Goal: Task Accomplishment & Management: Manage account settings

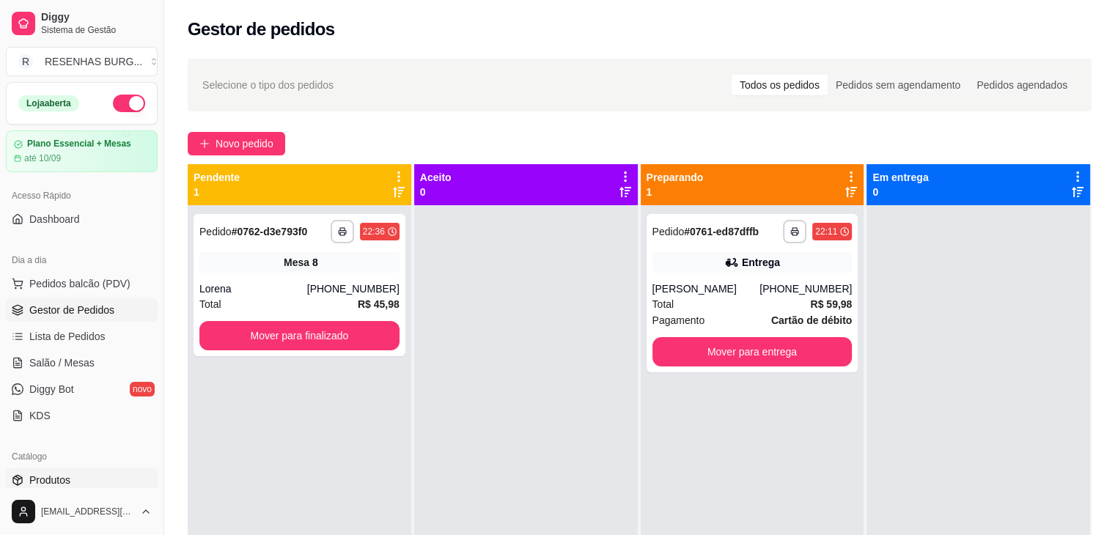
click at [56, 476] on span "Produtos" at bounding box center [49, 480] width 41 height 15
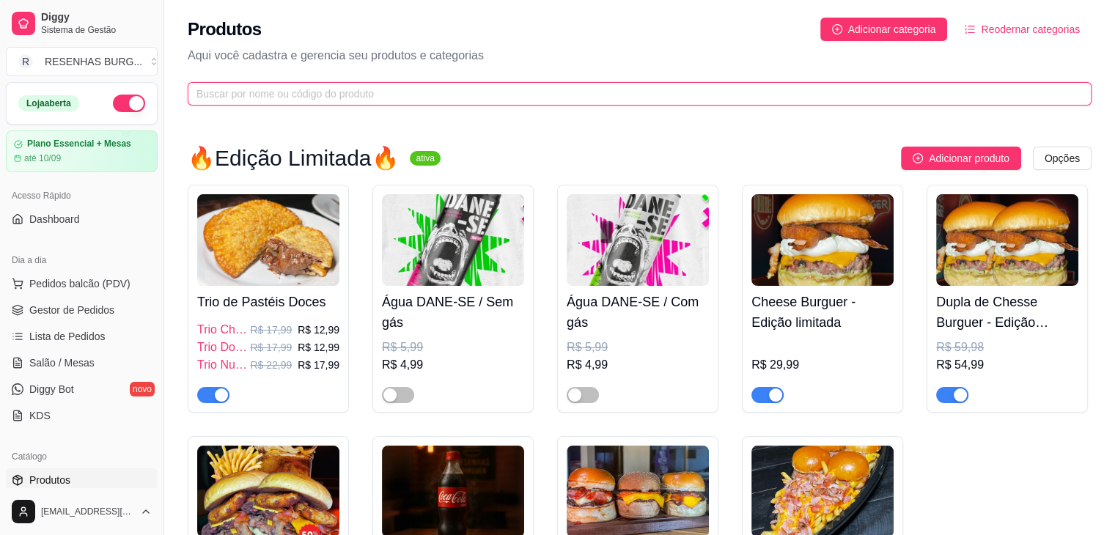
click at [400, 90] on input "text" at bounding box center [633, 94] width 874 height 16
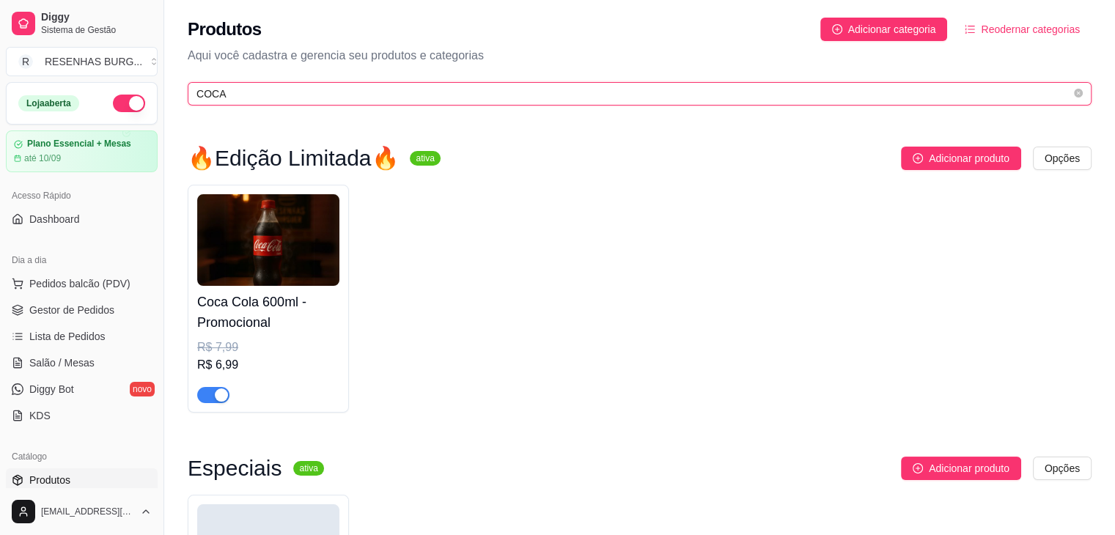
type input "COCA"
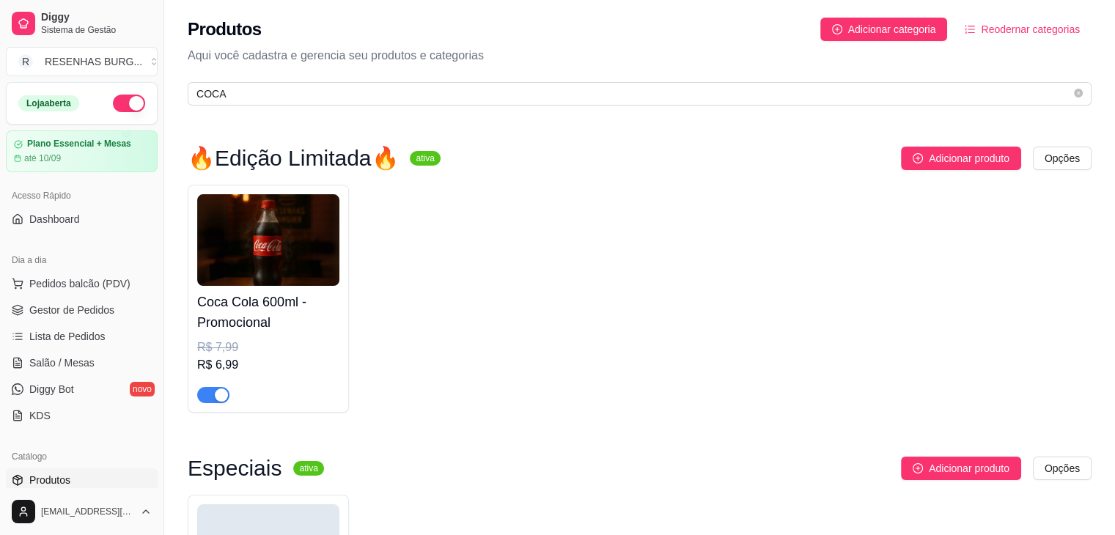
drag, startPoint x: 61, startPoint y: 309, endPoint x: 155, endPoint y: 329, distance: 96.7
click at [61, 309] on span "Gestor de Pedidos" at bounding box center [71, 310] width 85 height 15
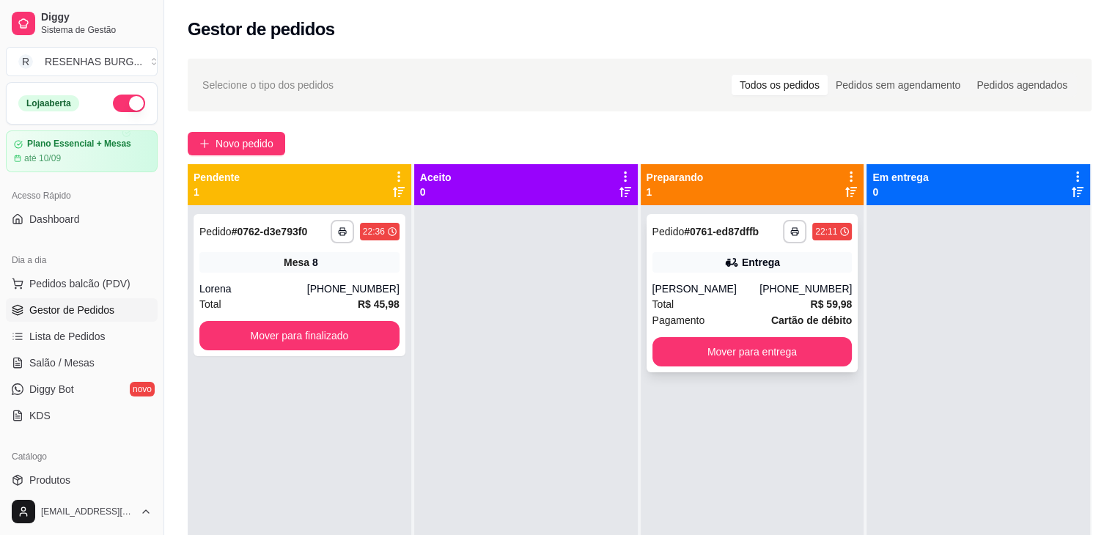
click at [683, 284] on div "[PERSON_NAME]" at bounding box center [706, 288] width 108 height 15
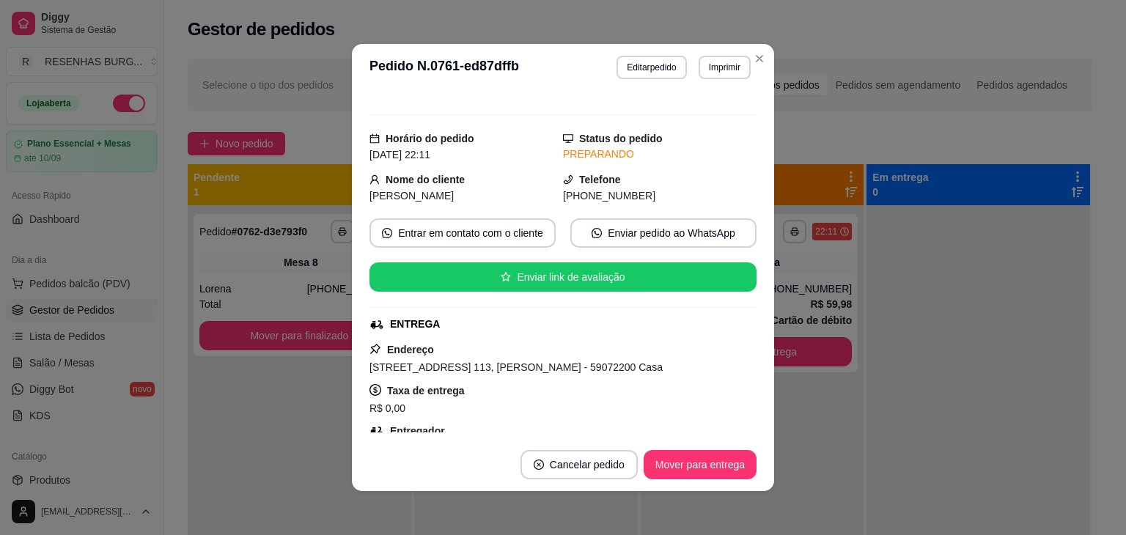
scroll to position [147, 0]
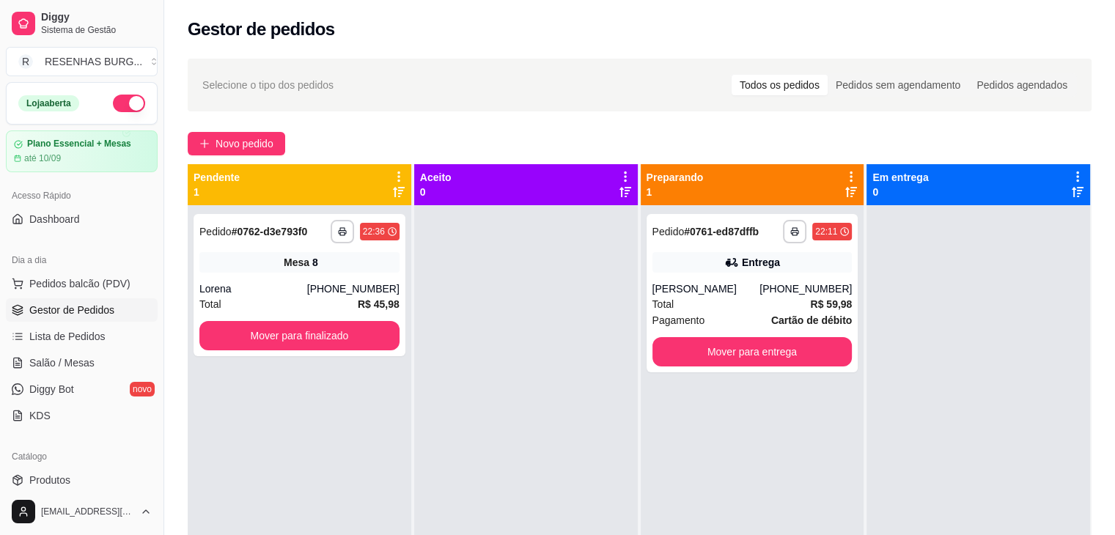
click at [121, 100] on button "button" at bounding box center [129, 104] width 32 height 18
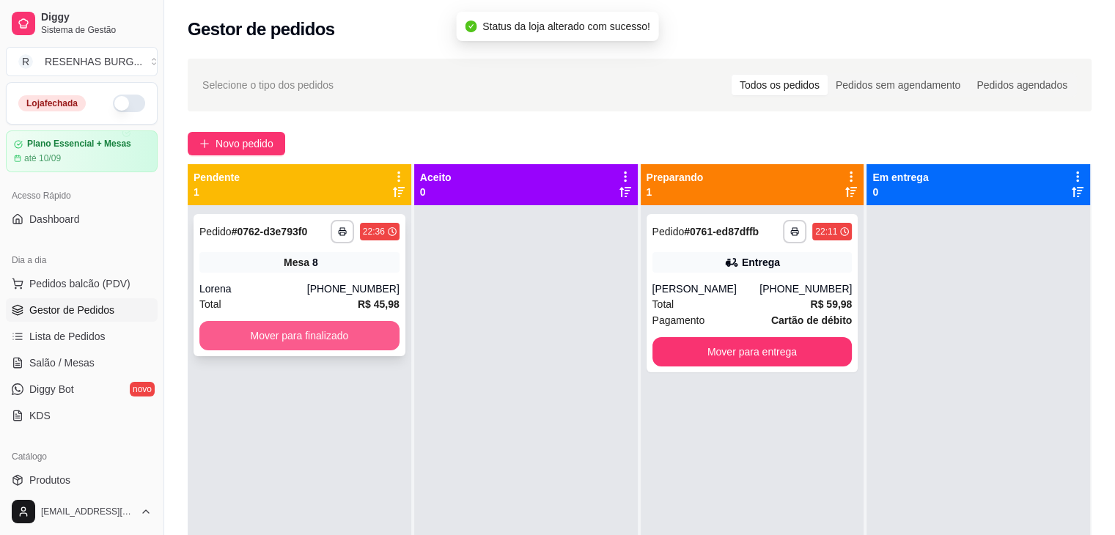
click at [315, 342] on button "Mover para finalizado" at bounding box center [299, 335] width 200 height 29
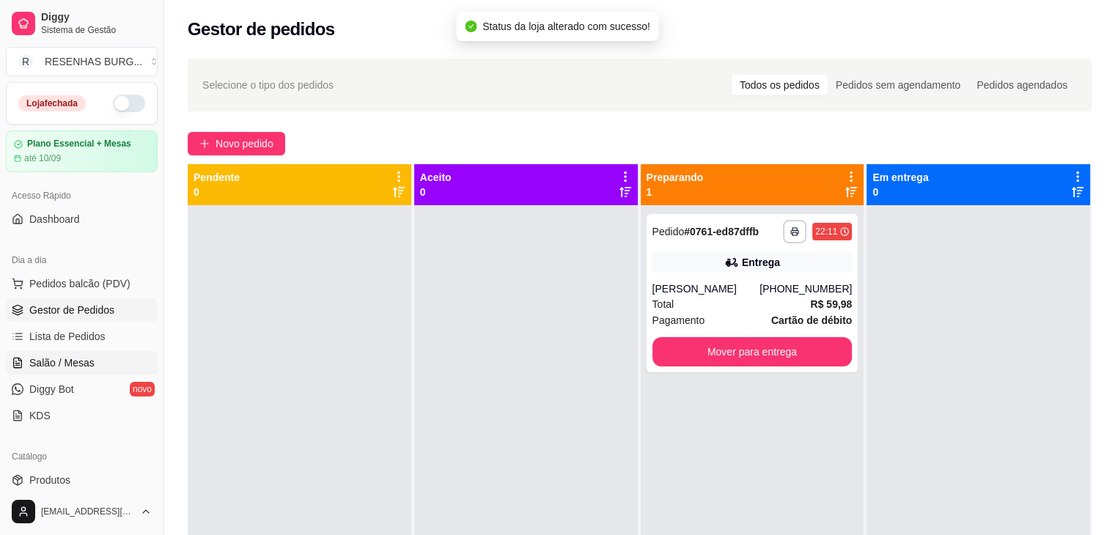
click at [82, 363] on span "Salão / Mesas" at bounding box center [61, 362] width 65 height 15
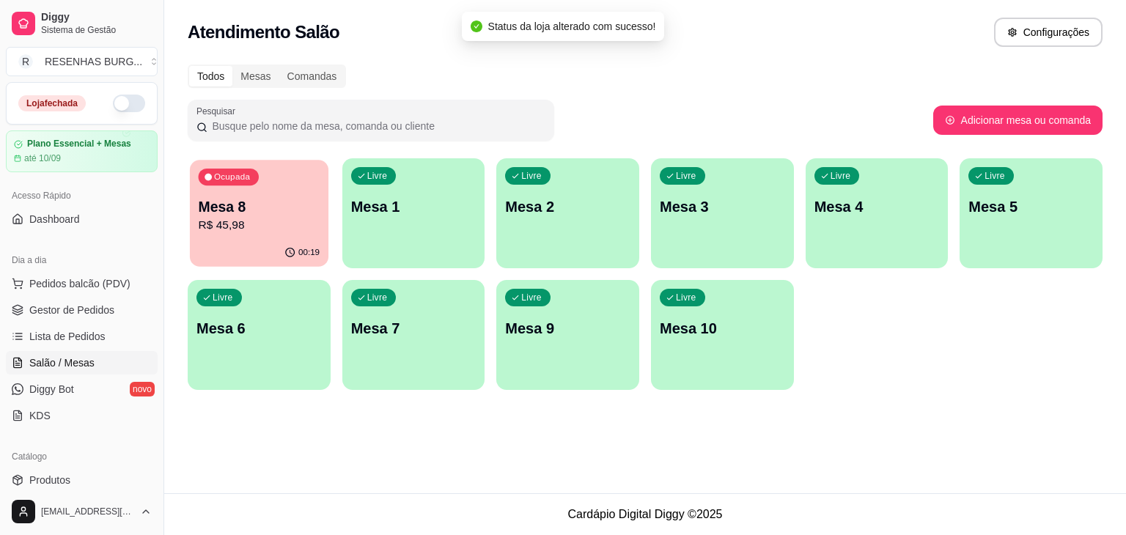
click at [263, 244] on div "00:19" at bounding box center [259, 253] width 139 height 28
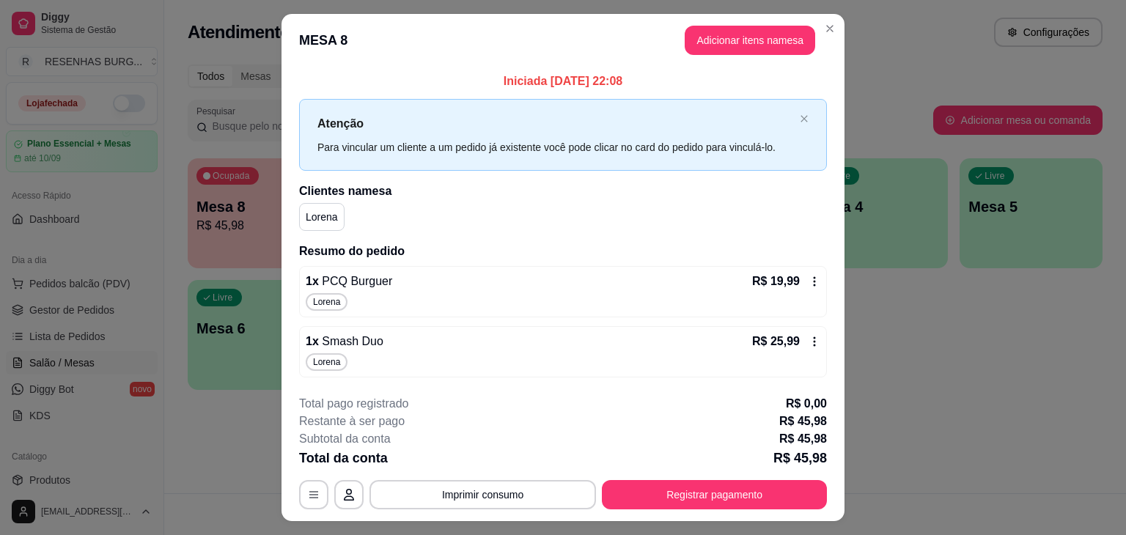
scroll to position [32, 0]
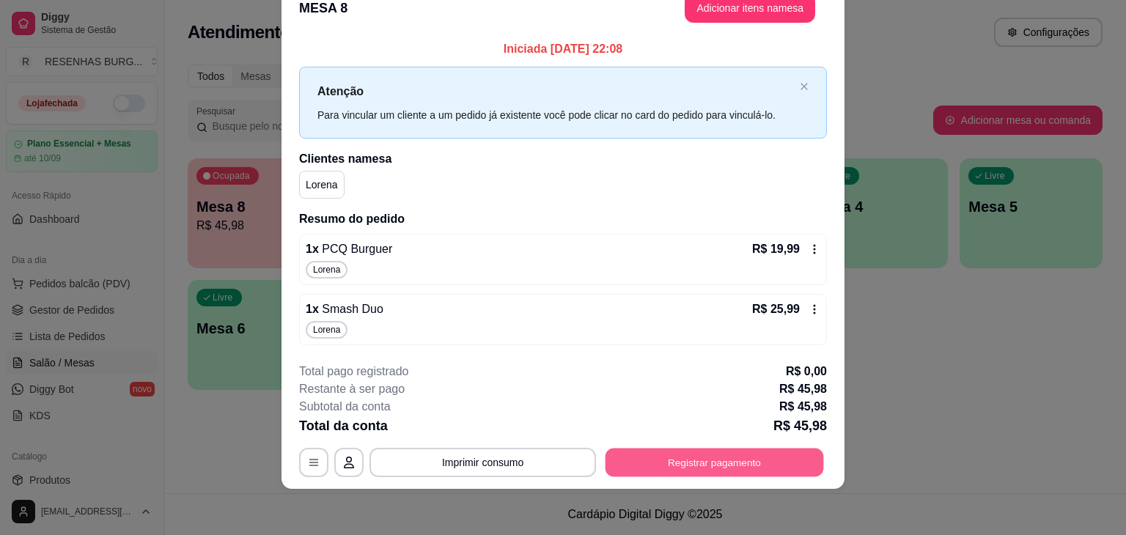
click at [663, 460] on button "Registrar pagamento" at bounding box center [714, 462] width 218 height 29
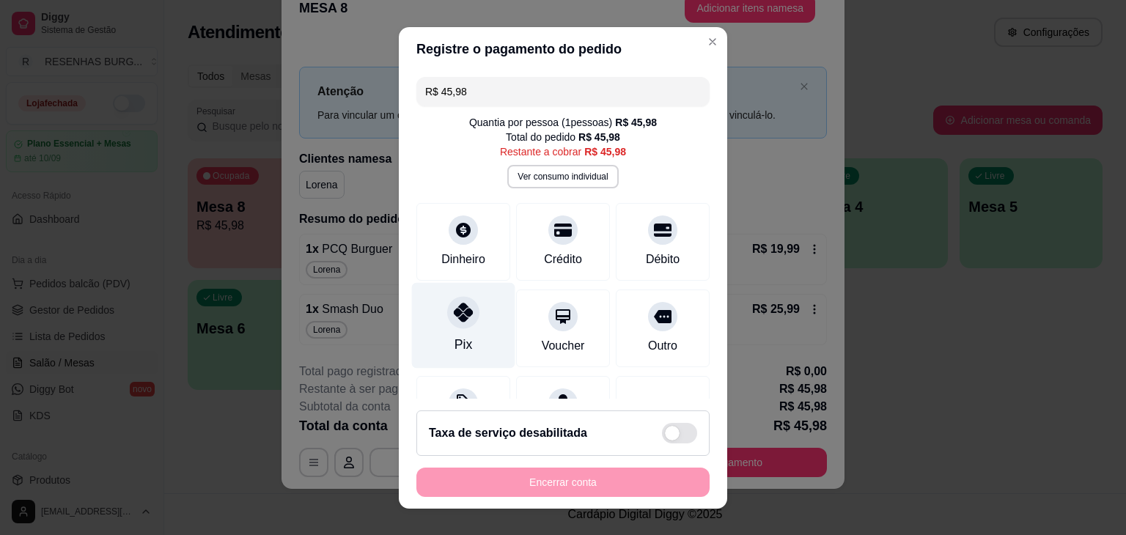
click at [474, 321] on div "Pix" at bounding box center [463, 325] width 103 height 86
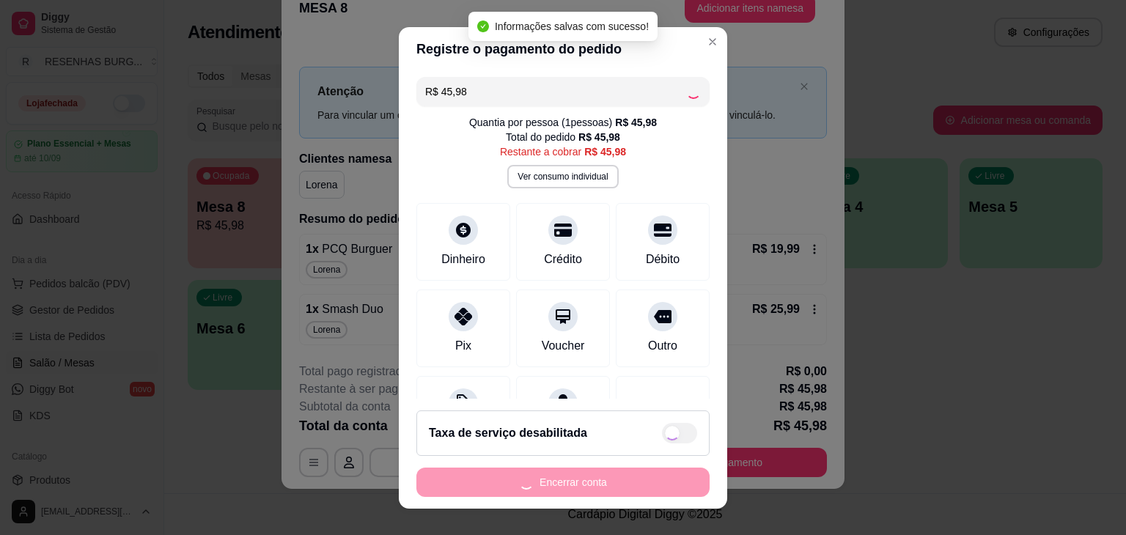
type input "R$ 0,00"
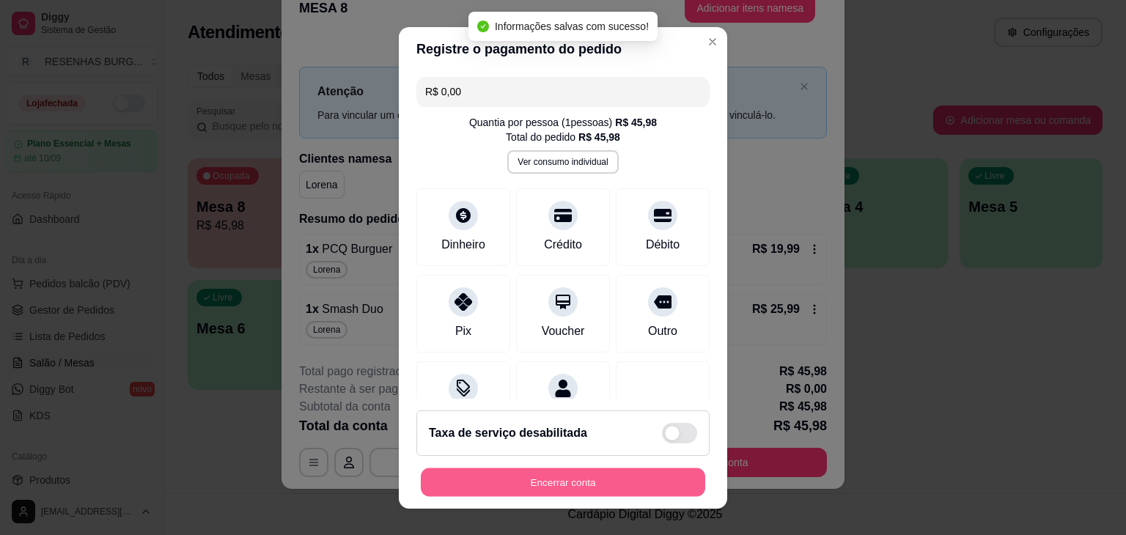
click at [638, 477] on button "Encerrar conta" at bounding box center [563, 482] width 284 height 29
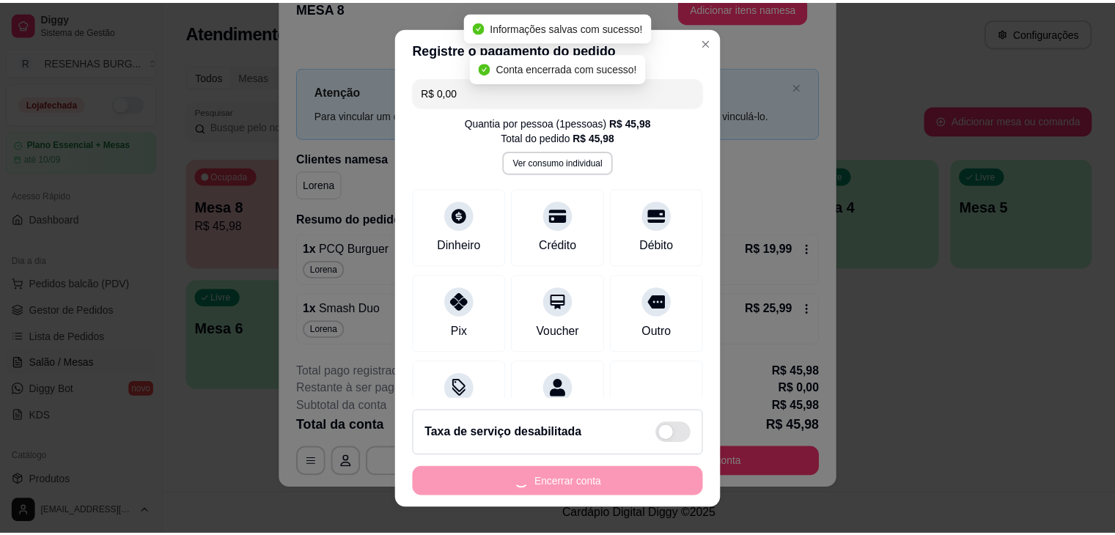
scroll to position [0, 0]
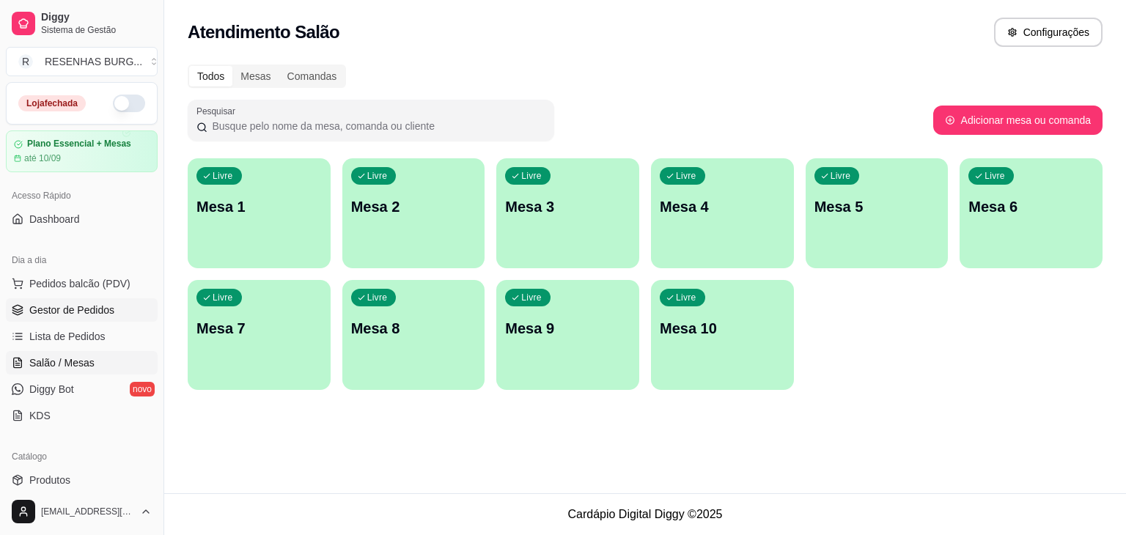
click at [111, 308] on span "Gestor de Pedidos" at bounding box center [71, 310] width 85 height 15
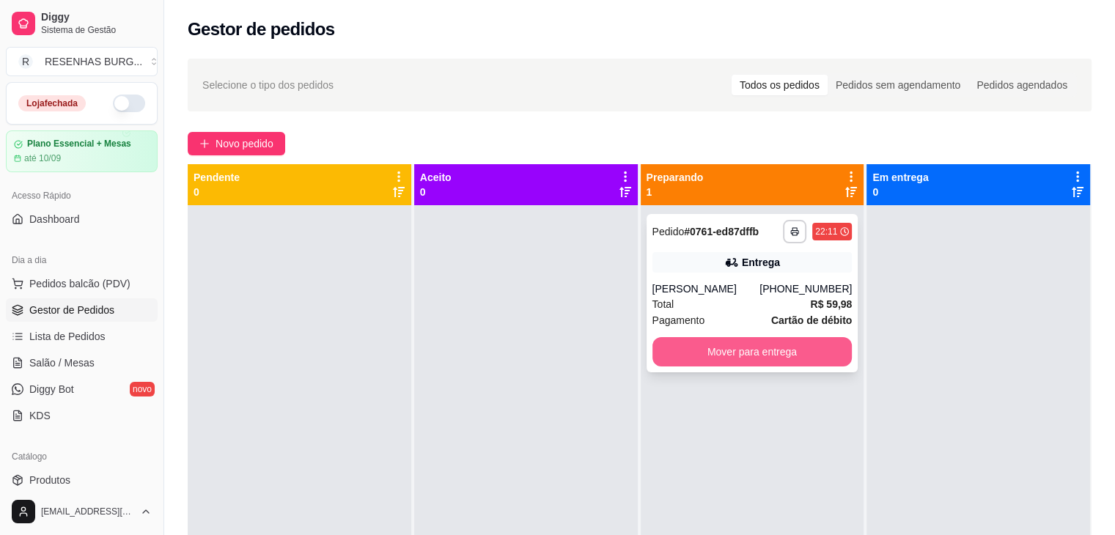
click at [781, 358] on button "Mover para entrega" at bounding box center [752, 351] width 200 height 29
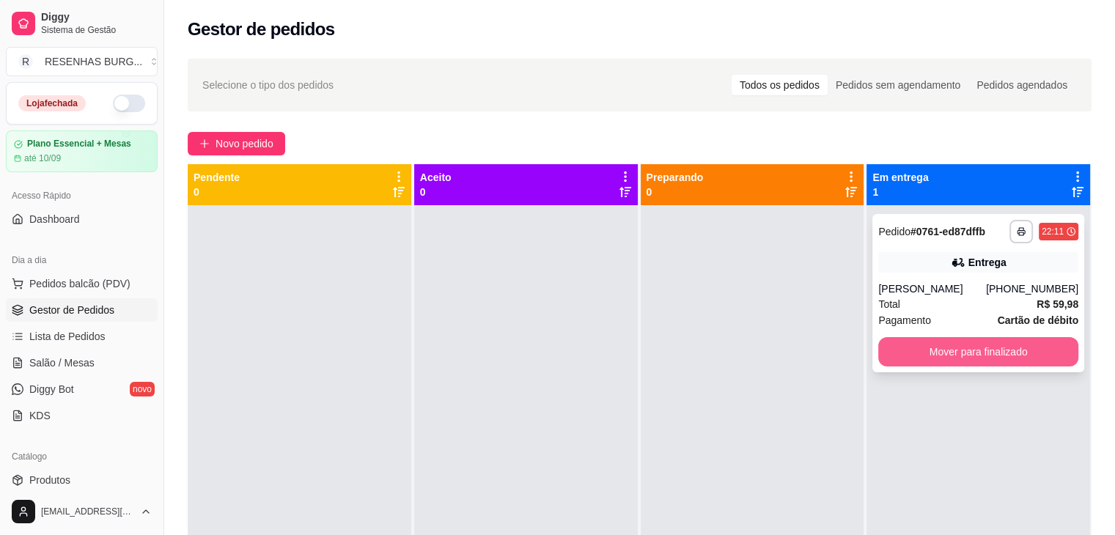
click at [984, 355] on button "Mover para finalizado" at bounding box center [978, 351] width 200 height 29
click at [931, 350] on button "Mover para finalizado" at bounding box center [978, 351] width 200 height 29
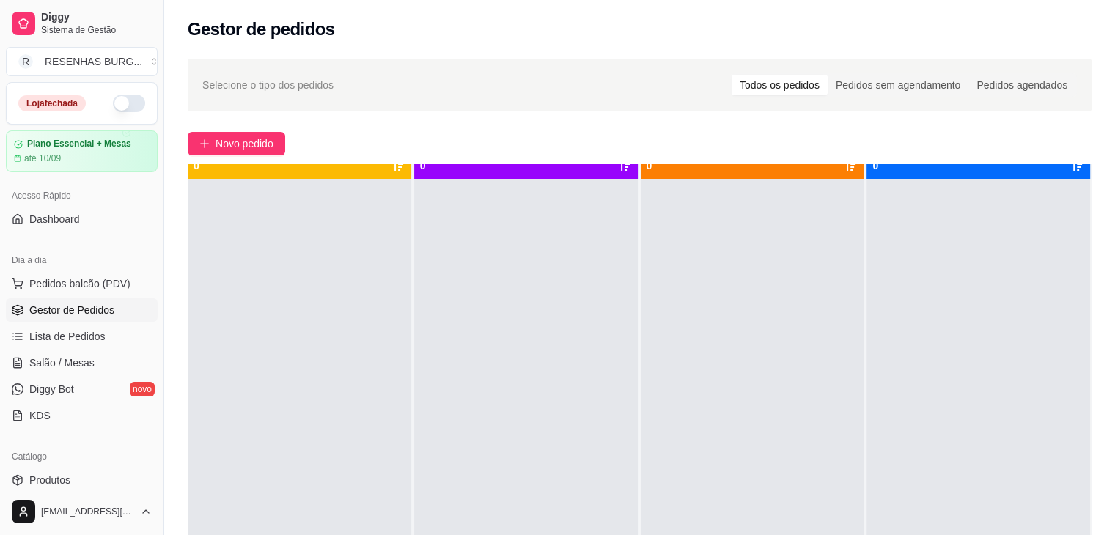
scroll to position [41, 0]
